Goal: Information Seeking & Learning: Learn about a topic

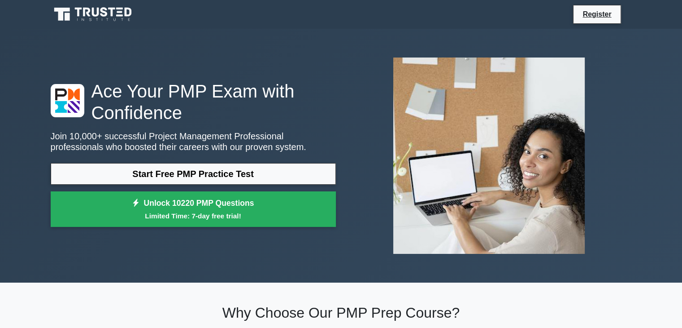
click at [253, 174] on link "Start Free PMP Practice Test" at bounding box center [193, 174] width 285 height 22
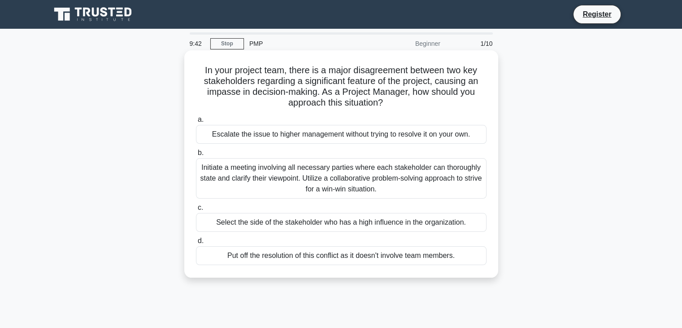
click at [318, 182] on div "Initiate a meeting involving all necessary parties where each stakeholder can t…" at bounding box center [341, 178] width 291 height 40
click at [196, 156] on input "b. Initiate a meeting involving all necessary parties where each stakeholder ca…" at bounding box center [196, 153] width 0 height 6
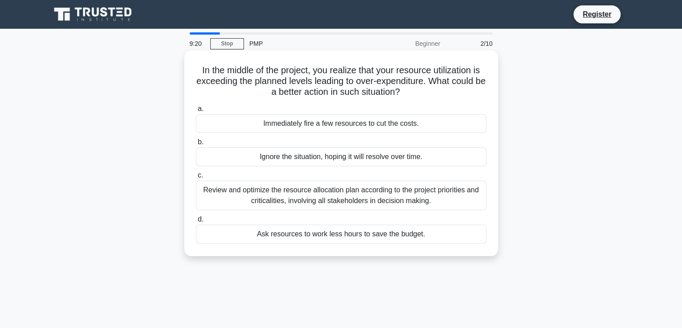
click at [329, 195] on div "Review and optimize the resource allocation plan according to the project prior…" at bounding box center [341, 195] width 291 height 30
click at [196, 178] on input "c. Review and optimize the resource allocation plan according to the project pr…" at bounding box center [196, 175] width 0 height 6
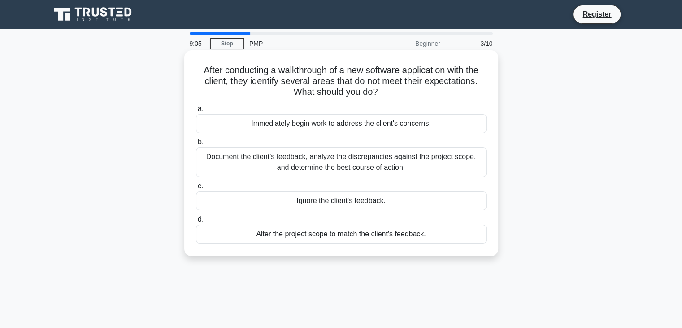
click at [374, 161] on div "Document the client's feedback, analyze the discrepancies against the project s…" at bounding box center [341, 162] width 291 height 30
click at [196, 145] on input "b. Document the client's feedback, analyze the discrepancies against the projec…" at bounding box center [196, 142] width 0 height 6
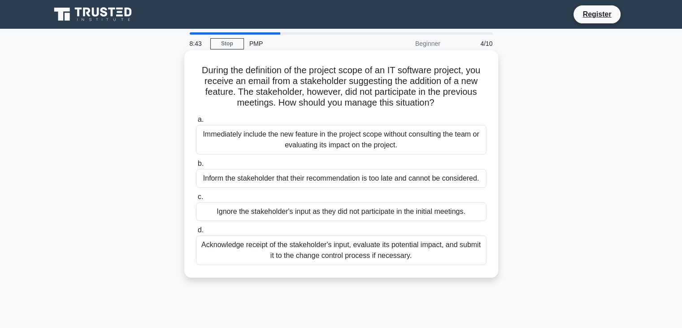
click at [373, 245] on div "Acknowledge receipt of the stakeholder's input, evaluate its potential impact, …" at bounding box center [341, 250] width 291 height 30
click at [196, 233] on input "d. Acknowledge receipt of the stakeholder's input, evaluate its potential impac…" at bounding box center [196, 230] width 0 height 6
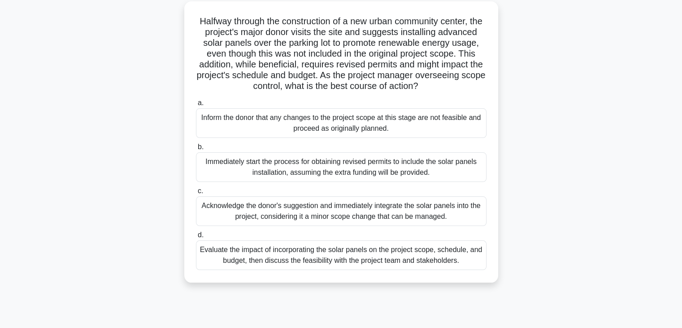
scroll to position [54, 0]
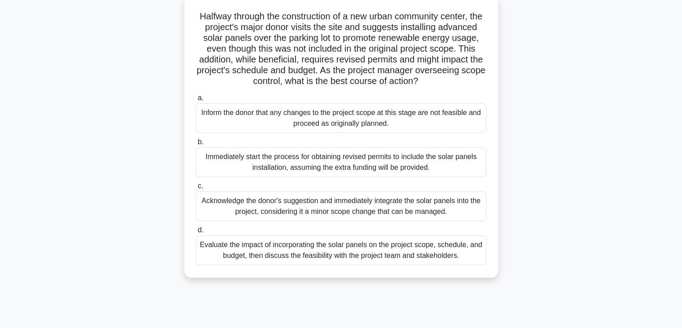
click at [380, 261] on div "Evaluate the impact of incorporating the solar panels on the project scope, sch…" at bounding box center [341, 250] width 291 height 30
click at [196, 233] on input "d. Evaluate the impact of incorporating the solar panels on the project scope, …" at bounding box center [196, 230] width 0 height 6
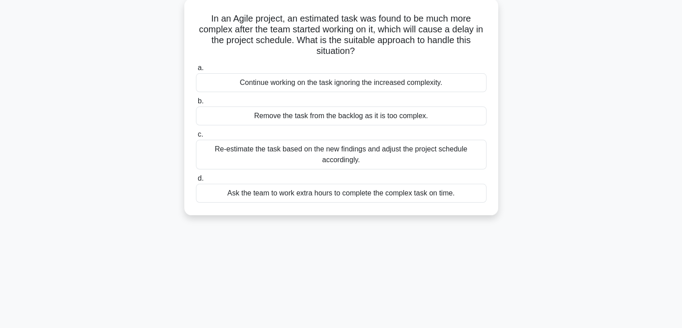
scroll to position [0, 0]
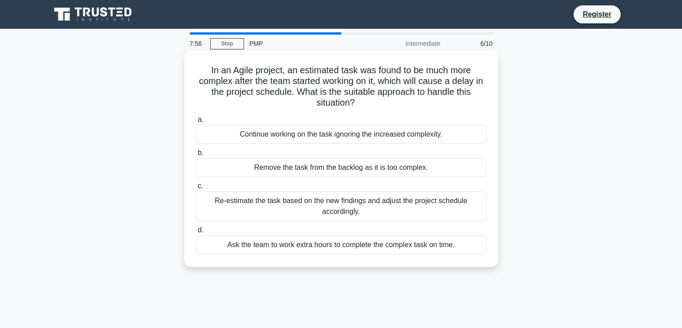
click at [381, 204] on div "Re-estimate the task based on the new findings and adjust the project schedule …" at bounding box center [341, 206] width 291 height 30
click at [196, 189] on input "c. Re-estimate the task based on the new findings and adjust the project schedu…" at bounding box center [196, 186] width 0 height 6
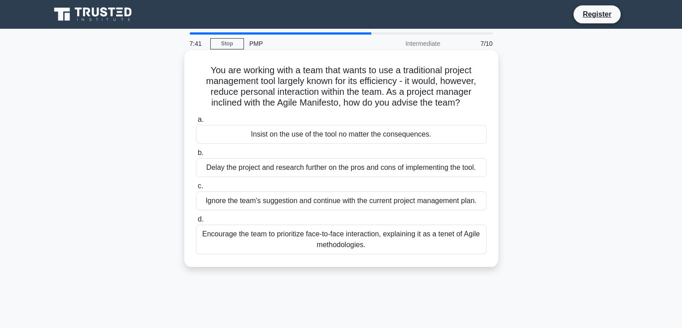
click at [379, 236] on div "Encourage the team to prioritize face-to-face interaction, explaining it as a t…" at bounding box center [341, 239] width 291 height 30
click at [196, 222] on input "d. Encourage the team to prioritize face-to-face interaction, explaining it as …" at bounding box center [196, 219] width 0 height 6
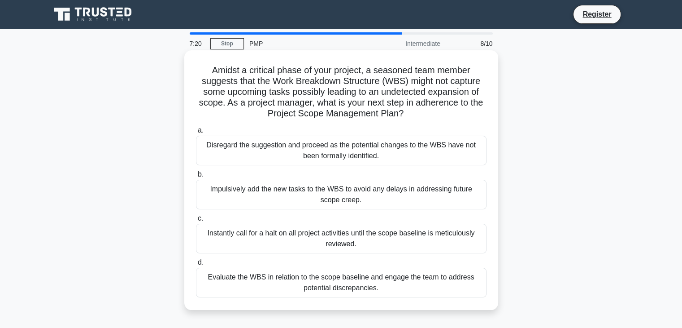
click at [400, 290] on div "Evaluate the WBS in relation to the scope baseline and engage the team to addre…" at bounding box center [341, 282] width 291 height 30
click at [196, 265] on input "d. Evaluate the WBS in relation to the scope baseline and engage the team to ad…" at bounding box center [196, 262] width 0 height 6
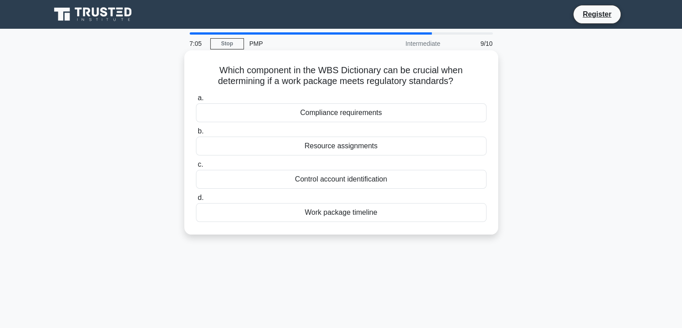
click at [438, 148] on div "Resource assignments" at bounding box center [341, 145] width 291 height 19
click at [196, 134] on input "b. Resource assignments" at bounding box center [196, 131] width 0 height 6
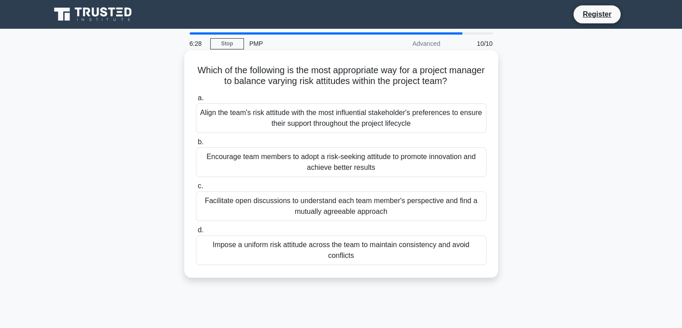
click at [424, 119] on div "Align the team's risk attitude with the most influential stakeholder's preferen…" at bounding box center [341, 118] width 291 height 30
click at [196, 101] on input "a. Align the team's risk attitude with the most influential stakeholder's prefe…" at bounding box center [196, 98] width 0 height 6
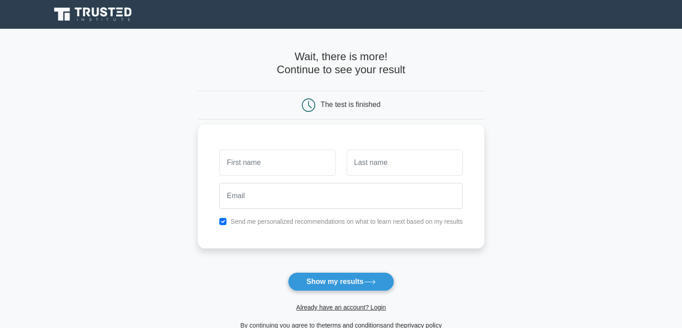
click at [306, 167] on input "text" at bounding box center [277, 162] width 116 height 26
type input "[PERSON_NAME]"
click at [386, 166] on input "text" at bounding box center [405, 162] width 116 height 26
type input "Krstevska"
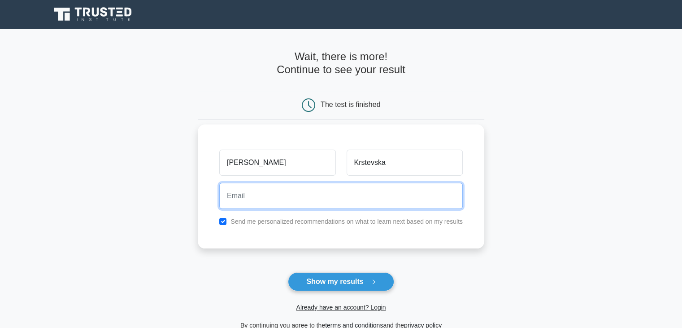
click at [377, 194] on input "email" at bounding box center [341, 196] width 244 height 26
type input "evgenija.krstevska@yahoo.com"
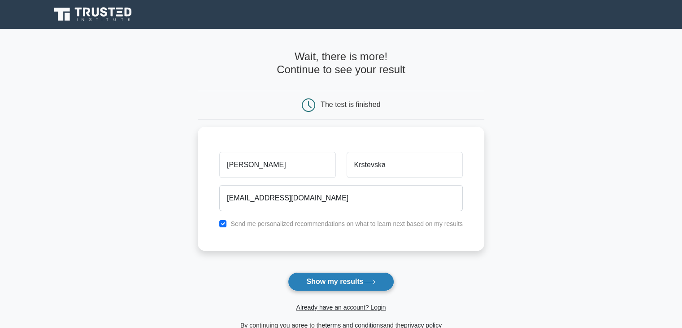
click at [346, 273] on button "Show my results" at bounding box center [341, 281] width 106 height 19
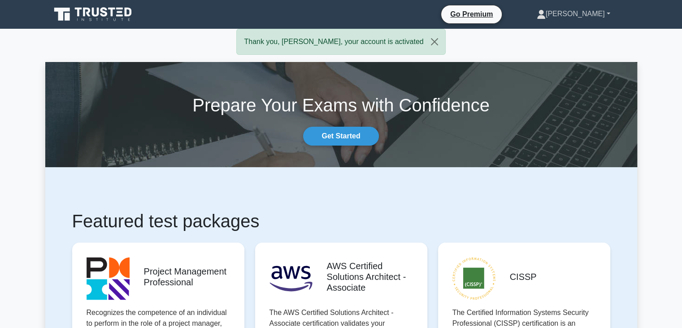
click at [584, 20] on link "[PERSON_NAME]" at bounding box center [574, 14] width 117 height 18
click at [601, 121] on div "Prepare Your Exams with Confidence Get Started" at bounding box center [341, 114] width 603 height 62
click at [103, 15] on icon at bounding box center [104, 11] width 7 height 9
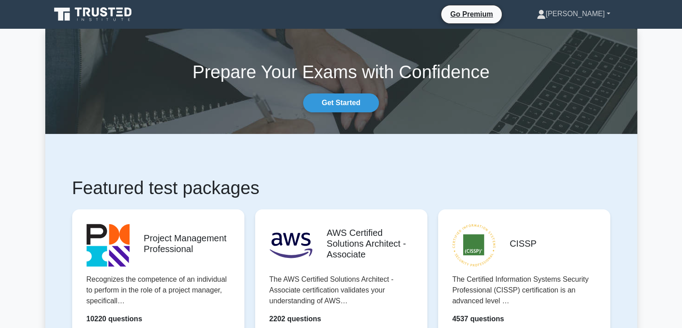
click at [580, 17] on link "[PERSON_NAME]" at bounding box center [574, 14] width 117 height 18
click at [572, 32] on link "Profile" at bounding box center [551, 35] width 71 height 14
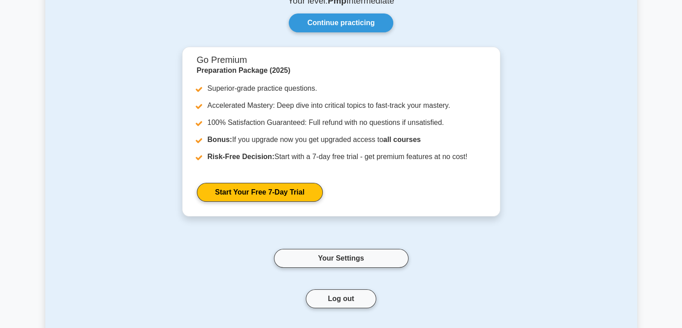
scroll to position [64, 0]
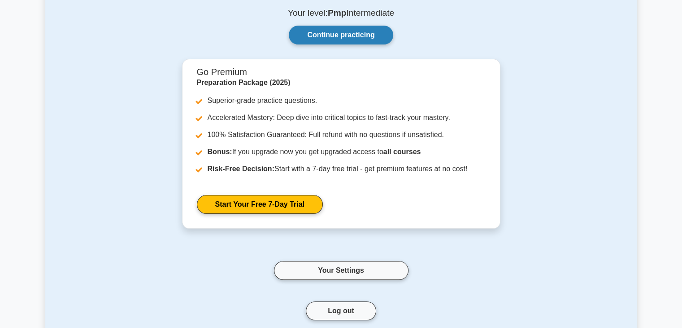
click at [334, 35] on link "Continue practicing" at bounding box center [341, 35] width 104 height 19
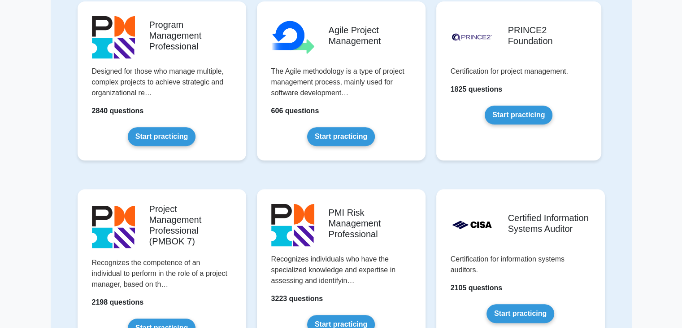
scroll to position [470, 0]
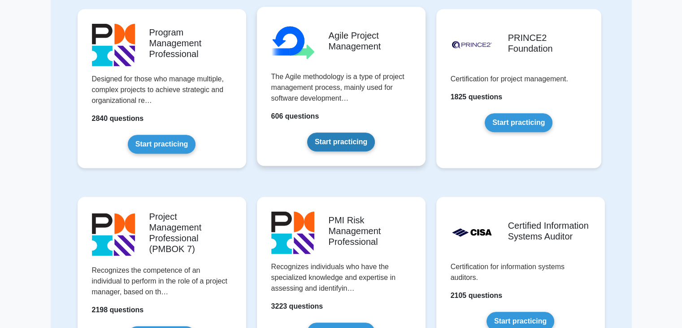
click at [332, 132] on link "Start practicing" at bounding box center [341, 141] width 68 height 19
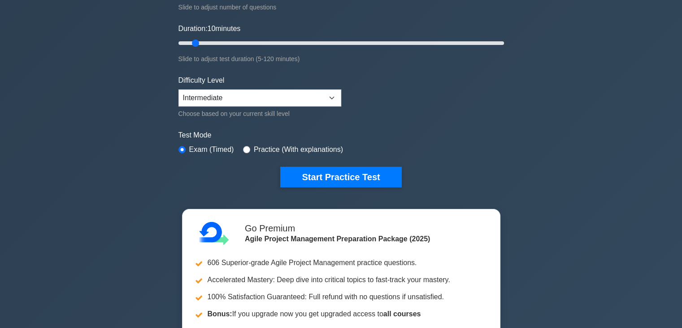
scroll to position [160, 0]
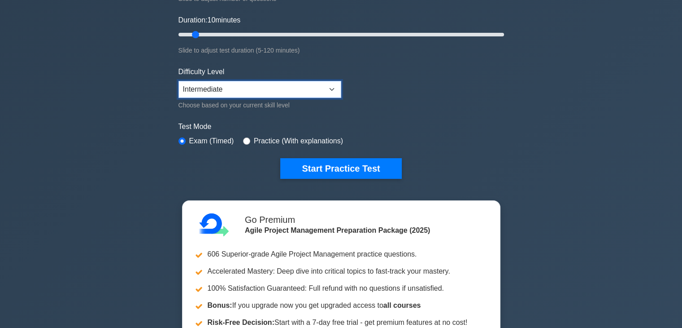
click at [305, 92] on select "Beginner Intermediate Expert" at bounding box center [260, 89] width 163 height 17
select select "expert"
click at [179, 81] on select "Beginner Intermediate Expert" at bounding box center [260, 89] width 163 height 17
click at [281, 89] on select "Beginner Intermediate Expert" at bounding box center [260, 89] width 163 height 17
click at [179, 81] on select "Beginner Intermediate Expert" at bounding box center [260, 89] width 163 height 17
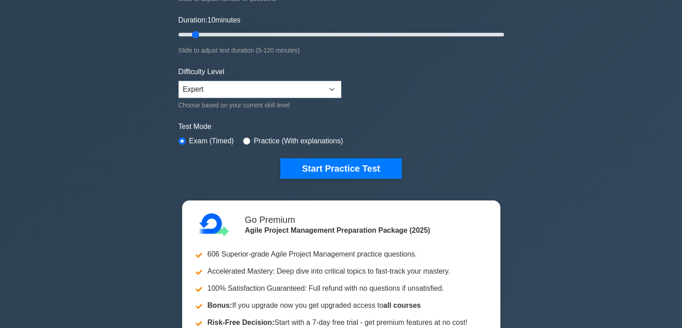
click at [284, 140] on label "Practice (With explanations)" at bounding box center [298, 140] width 89 height 11
click at [266, 140] on label "Practice (With explanations)" at bounding box center [298, 140] width 89 height 11
click at [249, 139] on div "Practice (With explanations)" at bounding box center [293, 140] width 100 height 11
click at [245, 138] on input "radio" at bounding box center [246, 140] width 7 height 7
radio input "true"
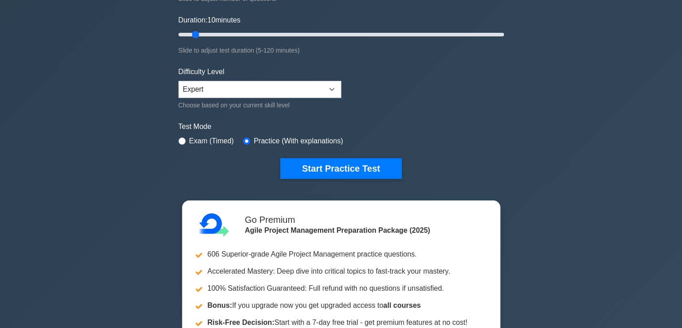
click at [188, 140] on div "Exam (Timed)" at bounding box center [207, 140] width 56 height 11
click at [184, 139] on input "radio" at bounding box center [182, 140] width 7 height 7
radio input "true"
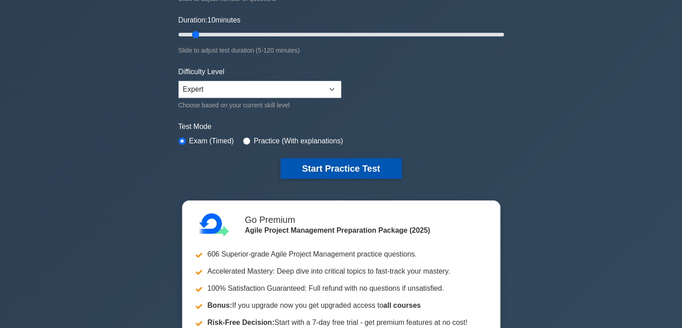
click at [296, 158] on button "Start Practice Test" at bounding box center [340, 168] width 121 height 21
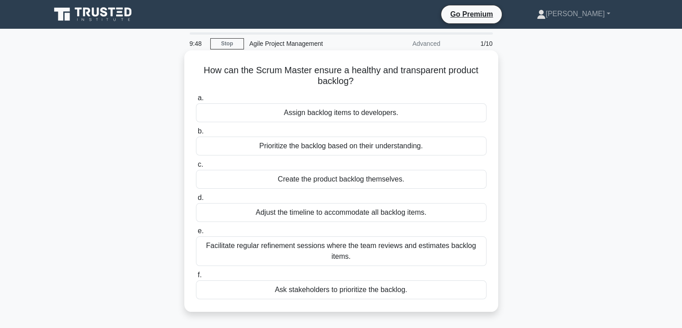
click at [331, 240] on div "Facilitate regular refinement sessions where the team reviews and estimates bac…" at bounding box center [341, 251] width 291 height 30
click at [196, 234] on input "e. Facilitate regular refinement sessions where the team reviews and estimates …" at bounding box center [196, 231] width 0 height 6
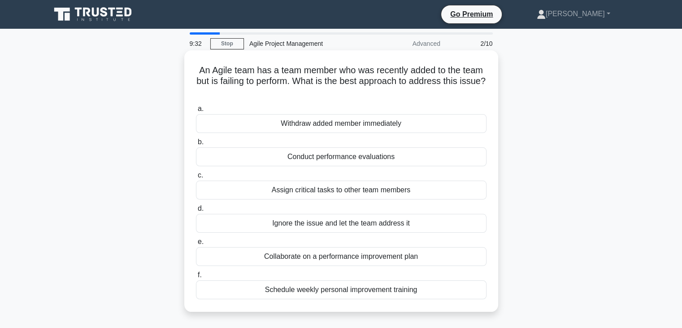
click at [337, 286] on div "Schedule weekly personal improvement training" at bounding box center [341, 289] width 291 height 19
click at [196, 278] on input "f. Schedule weekly personal improvement training" at bounding box center [196, 275] width 0 height 6
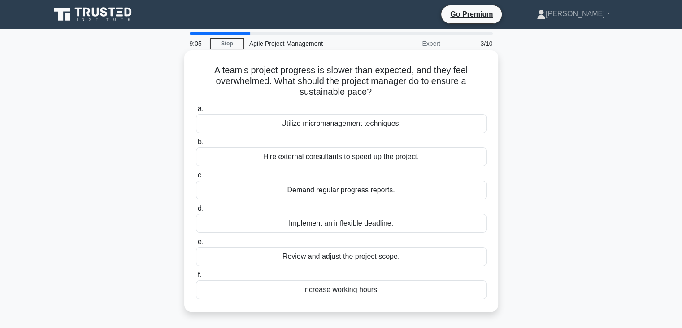
click at [402, 127] on div "Utilize micromanagement techniques." at bounding box center [341, 123] width 291 height 19
click at [196, 112] on input "a. Utilize micromanagement techniques." at bounding box center [196, 109] width 0 height 6
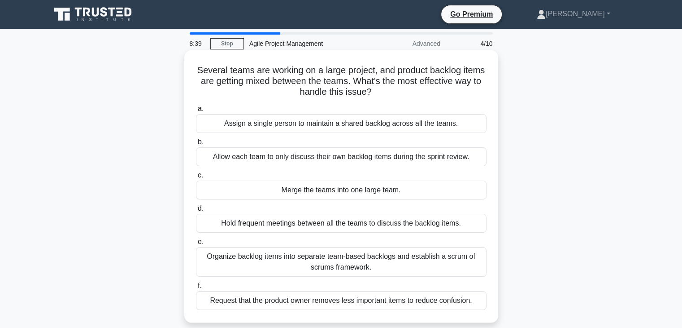
click at [399, 263] on div "Organize backlog items into separate team-based backlogs and establish a scrum …" at bounding box center [341, 262] width 291 height 30
click at [196, 245] on input "e. Organize backlog items into separate team-based backlogs and establish a scr…" at bounding box center [196, 242] width 0 height 6
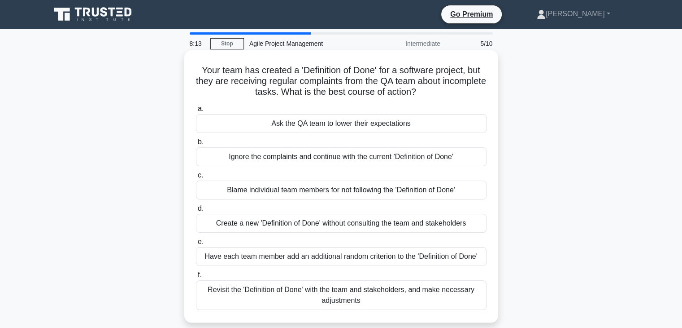
click at [399, 296] on div "Revisit the 'Definition of Done' with the team and stakeholders, and make neces…" at bounding box center [341, 295] width 291 height 30
click at [196, 278] on input "f. Revisit the 'Definition of Done' with the team and stakeholders, and make ne…" at bounding box center [196, 275] width 0 height 6
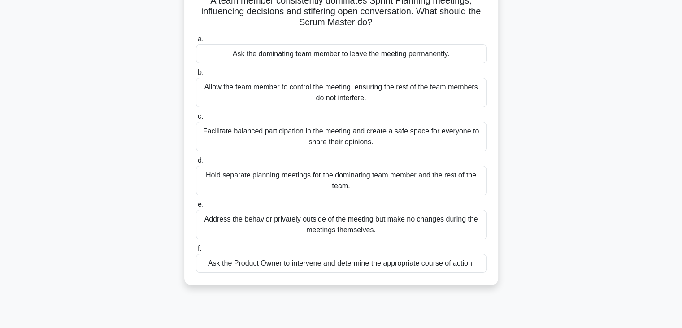
scroll to position [74, 0]
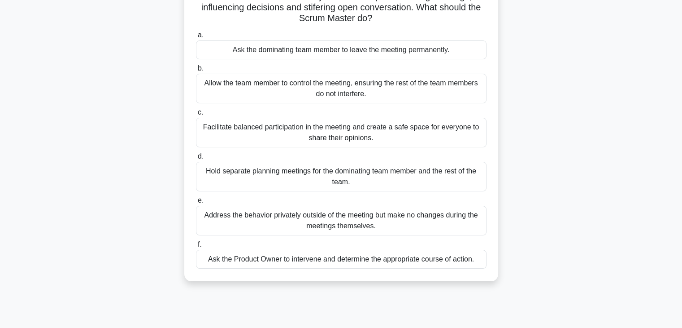
click at [465, 126] on div "Facilitate balanced participation in the meeting and create a safe space for ev…" at bounding box center [341, 133] width 291 height 30
click at [196, 115] on input "c. Facilitate balanced participation in the meeting and create a safe space for…" at bounding box center [196, 112] width 0 height 6
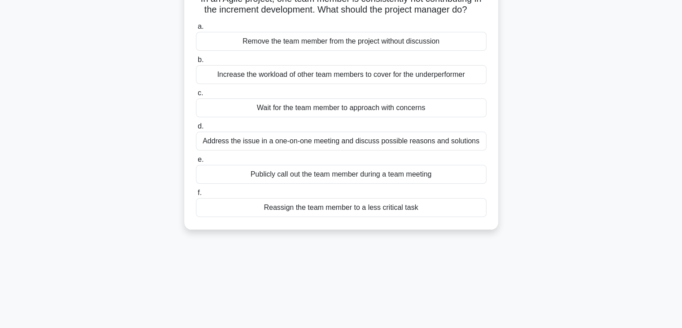
scroll to position [0, 0]
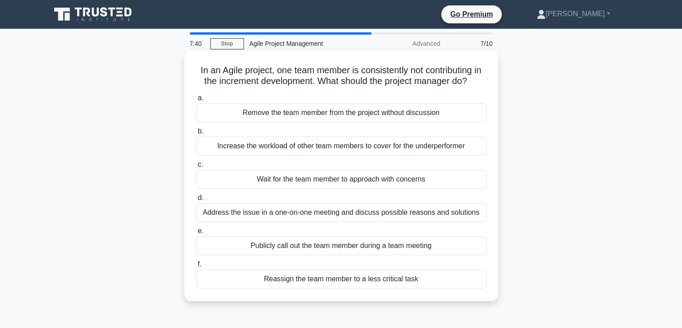
click at [464, 222] on div "Address the issue in a one-on-one meeting and discuss possible reasons and solu…" at bounding box center [341, 212] width 291 height 19
click at [196, 201] on input "d. Address the issue in a one-on-one meeting and discuss possible reasons and s…" at bounding box center [196, 198] width 0 height 6
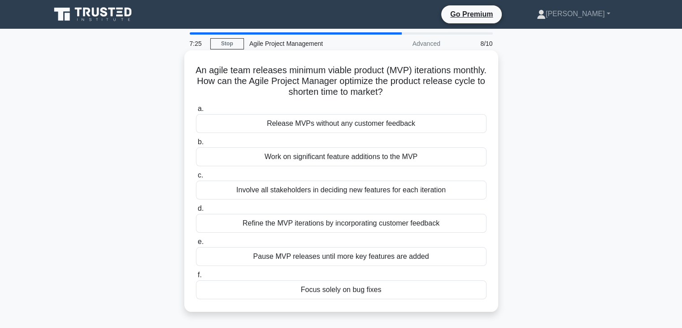
click at [455, 223] on div "Refine the MVP iterations by incorporating customer feedback" at bounding box center [341, 223] width 291 height 19
click at [196, 211] on input "d. Refine the MVP iterations by incorporating customer feedback" at bounding box center [196, 208] width 0 height 6
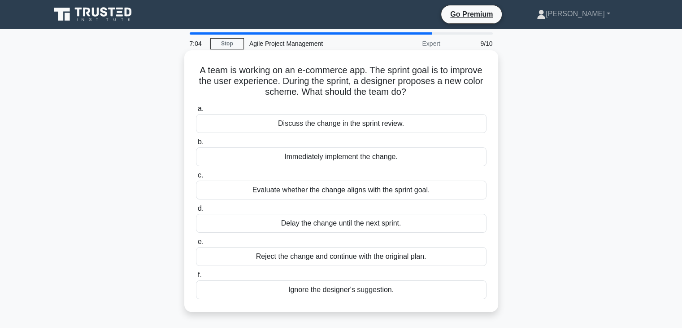
click at [434, 189] on div "Evaluate whether the change aligns with the sprint goal." at bounding box center [341, 189] width 291 height 19
click at [196, 178] on input "c. Evaluate whether the change aligns with the sprint goal." at bounding box center [196, 175] width 0 height 6
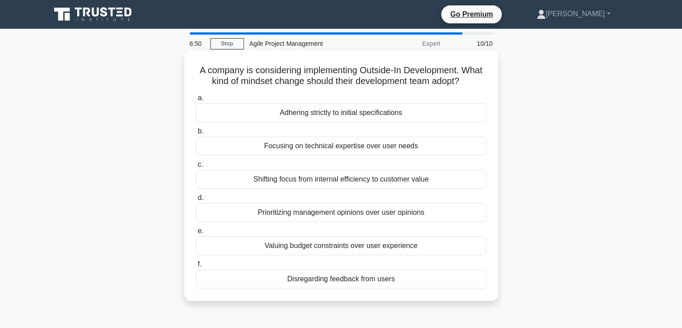
click at [458, 188] on div "Shifting focus from internal efficiency to customer value" at bounding box center [341, 179] width 291 height 19
click at [196, 167] on input "c. Shifting focus from internal efficiency to customer value" at bounding box center [196, 165] width 0 height 6
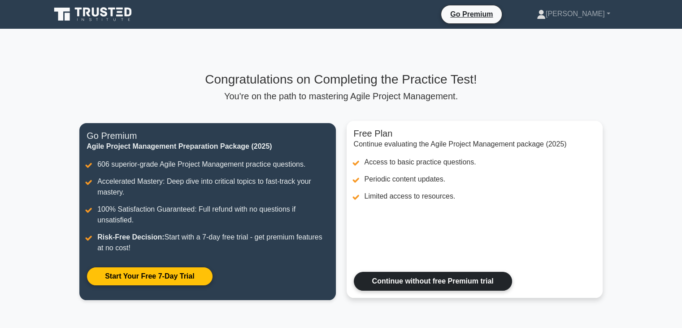
click at [471, 286] on link "Continue without free Premium trial" at bounding box center [433, 280] width 158 height 19
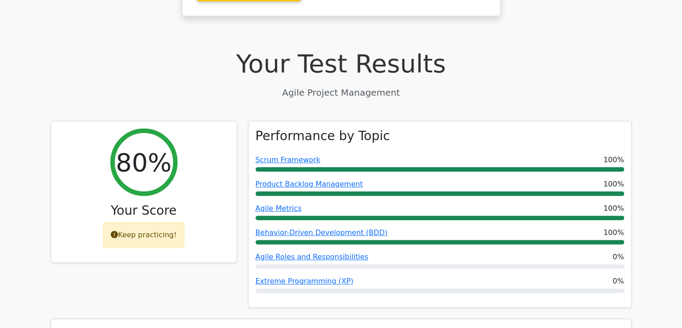
scroll to position [296, 0]
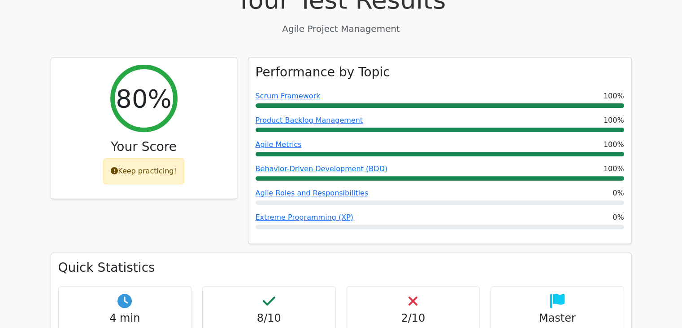
click at [427, 311] on h4 "2/10" at bounding box center [413, 317] width 118 height 13
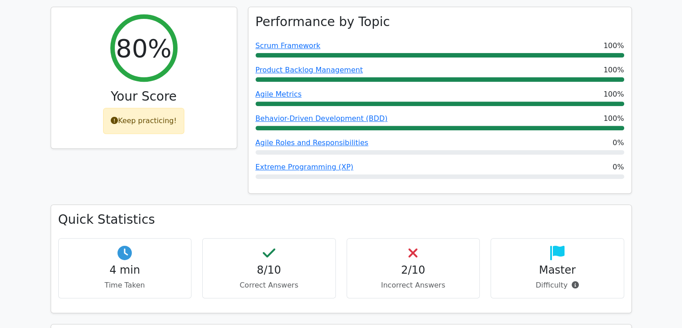
scroll to position [348, 0]
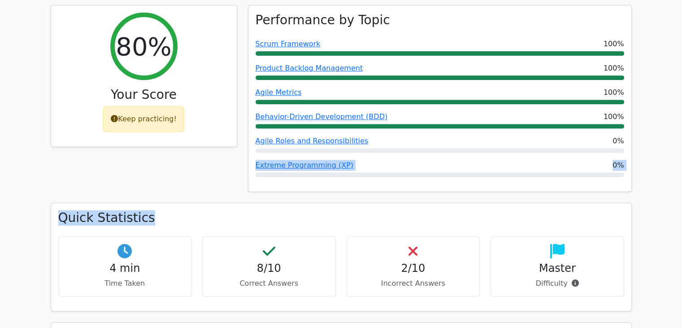
drag, startPoint x: 682, startPoint y: 120, endPoint x: 687, endPoint y: 191, distance: 70.6
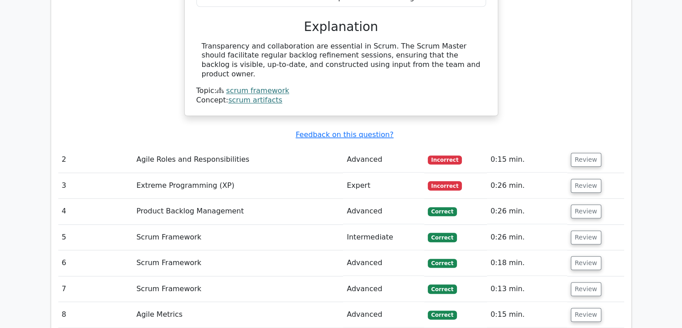
scroll to position [985, 0]
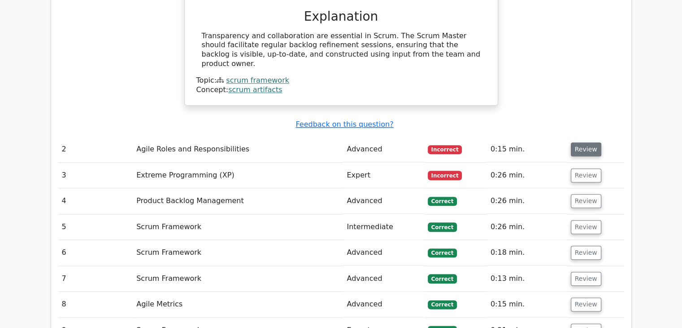
click at [582, 142] on button "Review" at bounding box center [586, 149] width 31 height 14
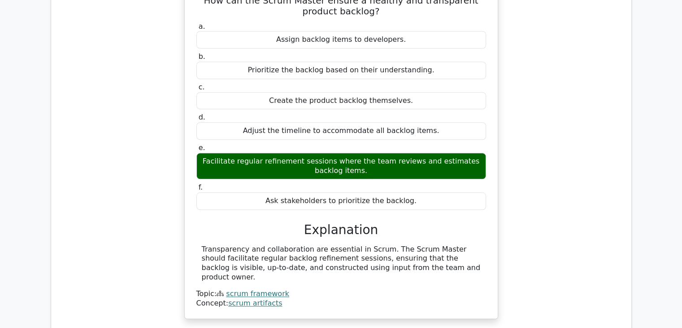
scroll to position [772, 0]
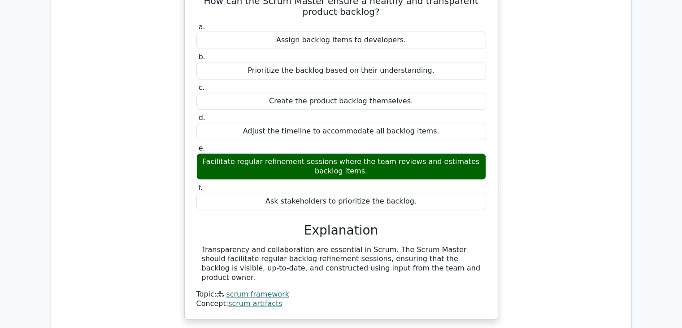
click at [603, 101] on div "How can the Scrum Master ensure a healthy and transparent product backlog? a. A…" at bounding box center [341, 156] width 566 height 350
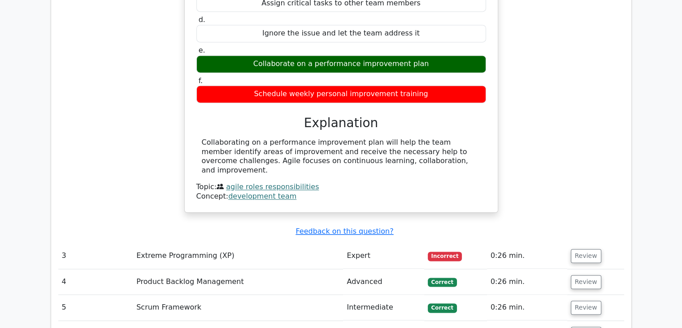
scroll to position [1277, 0]
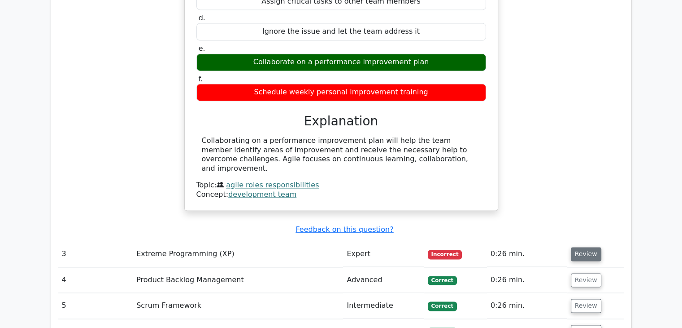
click at [590, 247] on button "Review" at bounding box center [586, 254] width 31 height 14
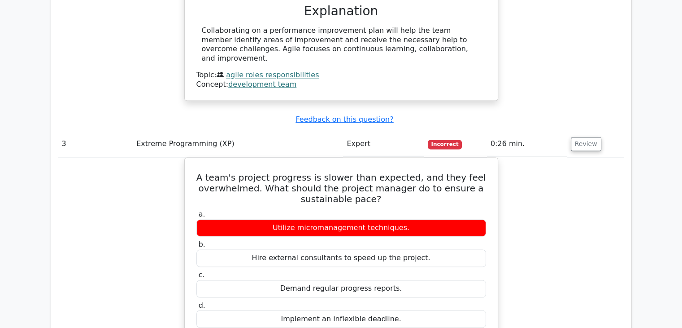
scroll to position [1393, 0]
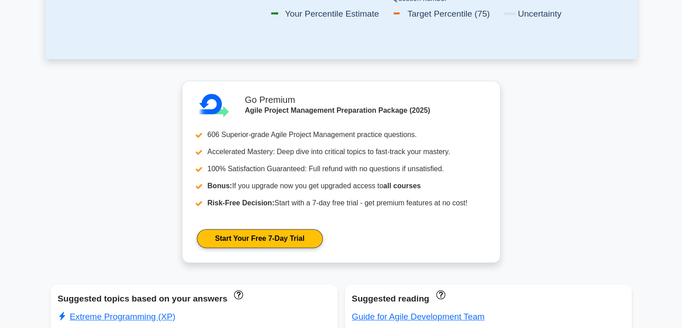
scroll to position [333, 0]
